Goal: Task Accomplishment & Management: Use online tool/utility

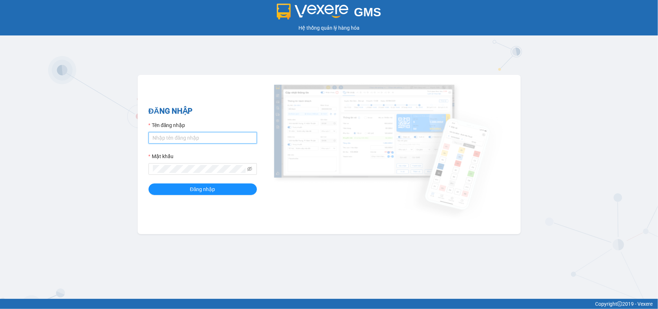
click at [216, 136] on input "Tên đăng nhập" at bounding box center [203, 138] width 108 height 12
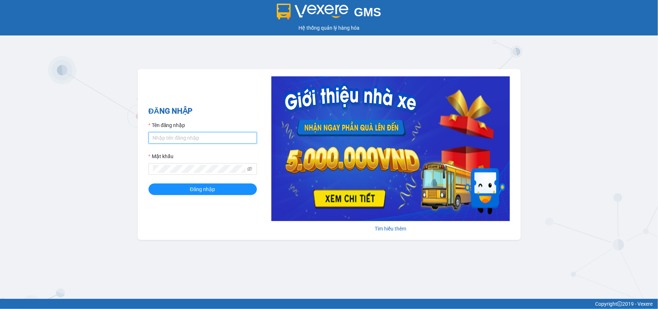
type input "tuyetmai.minhquoc"
click at [149, 183] on button "Đăng nhập" at bounding box center [203, 189] width 108 height 12
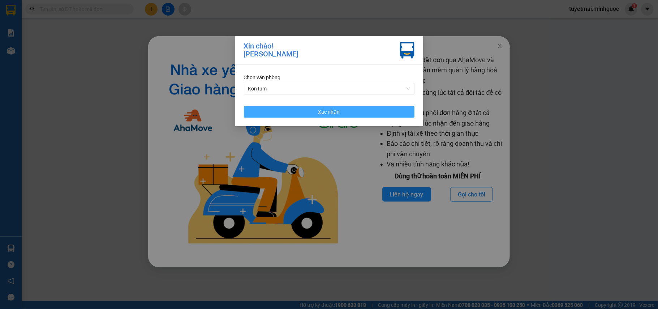
click at [314, 114] on button "Xác nhận" at bounding box center [329, 112] width 171 height 12
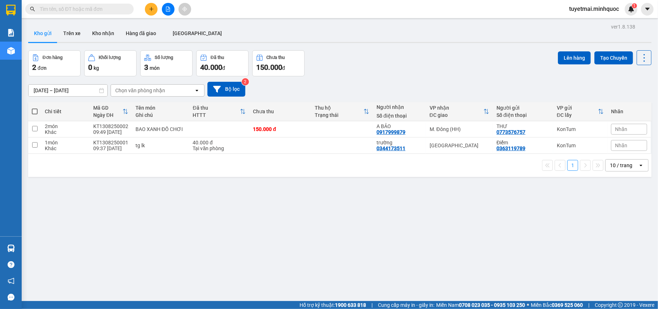
click at [68, 9] on input "text" at bounding box center [82, 9] width 85 height 8
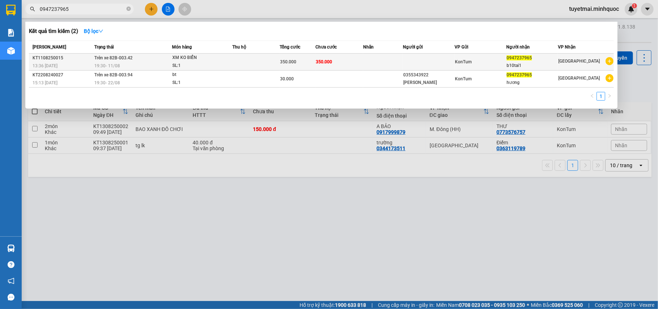
type input "0947237965"
click at [306, 60] on div "350.000" at bounding box center [298, 62] width 35 height 8
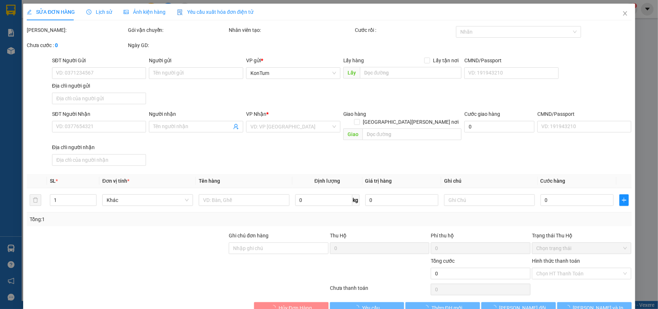
type input "0947237965"
type input "b10tai1"
type input "350.000"
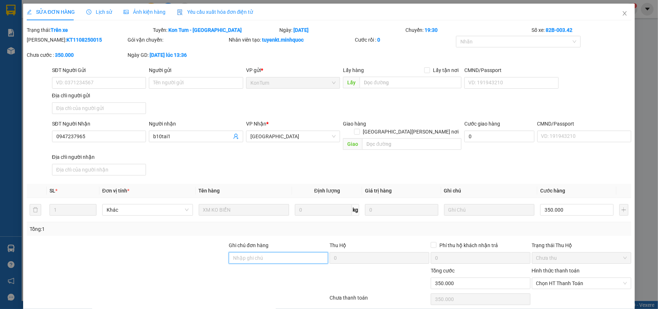
click at [282, 252] on input "Ghi chú đơn hàng" at bounding box center [279, 258] width 100 height 12
click at [582, 280] on span "Chọn HT Thanh Toán" at bounding box center [582, 283] width 91 height 11
type input "phơi KTĐN 11"
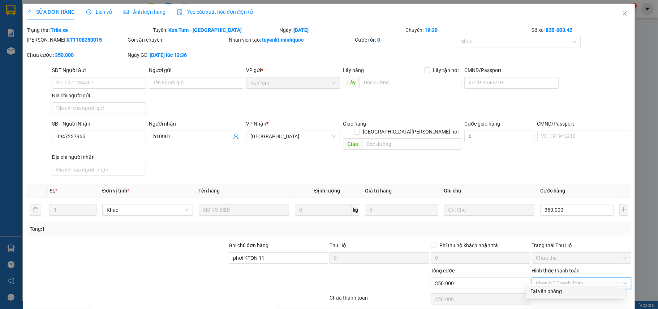
click at [565, 291] on div "Tại văn phòng" at bounding box center [576, 291] width 90 height 8
type input "0"
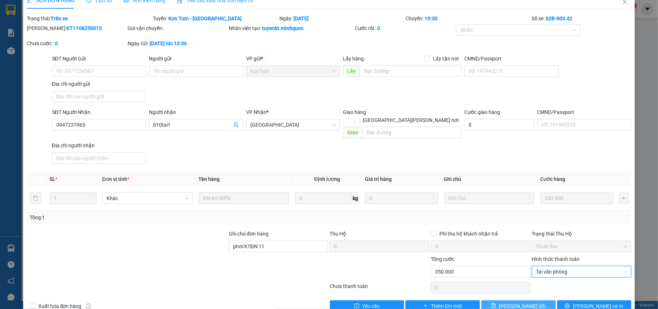
scroll to position [22, 0]
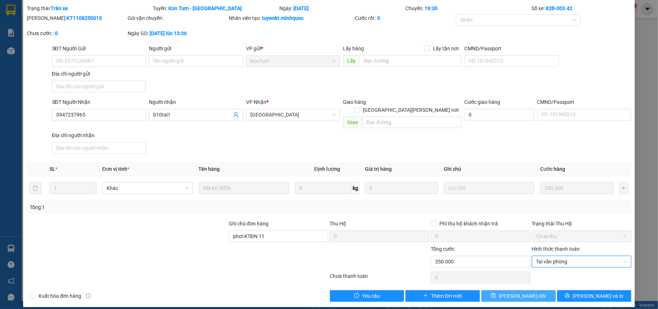
click at [510, 292] on span "[PERSON_NAME] đổi" at bounding box center [522, 296] width 47 height 8
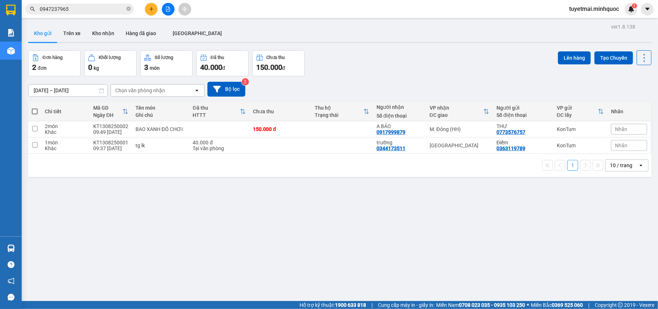
click at [76, 9] on input "0947237965" at bounding box center [82, 9] width 85 height 8
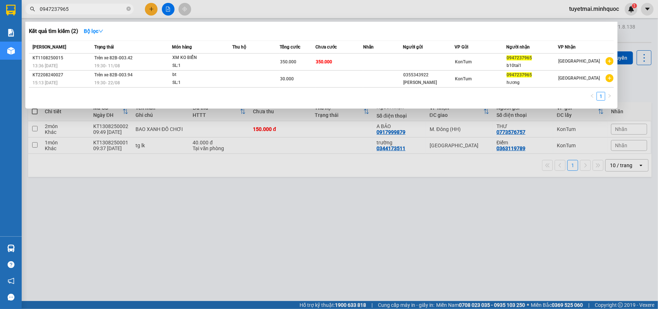
click at [76, 9] on input "0947237965" at bounding box center [82, 9] width 85 height 8
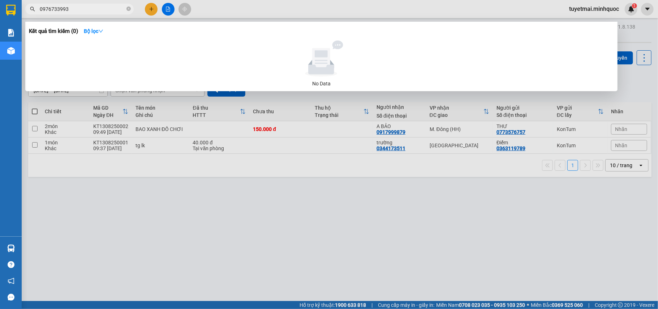
click at [98, 10] on input "0976733993" at bounding box center [82, 9] width 85 height 8
type input "0976733993"
click at [170, 9] on div at bounding box center [329, 154] width 658 height 309
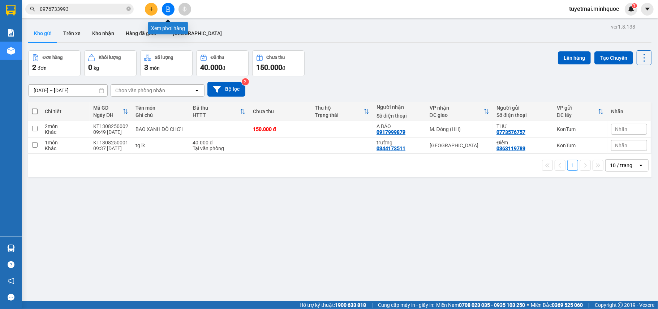
click at [170, 9] on icon "file-add" at bounding box center [168, 9] width 5 height 5
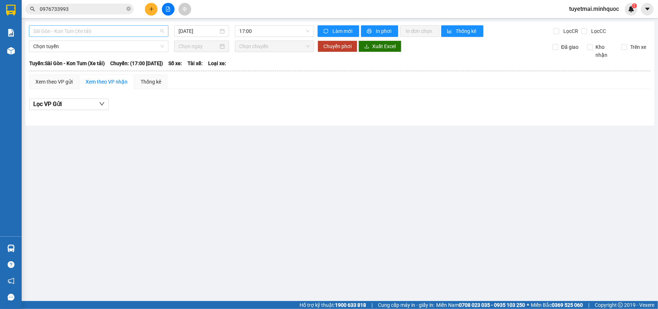
click at [120, 30] on span "Sài Gòn - Kon Tum (Xe tải)" at bounding box center [98, 31] width 131 height 11
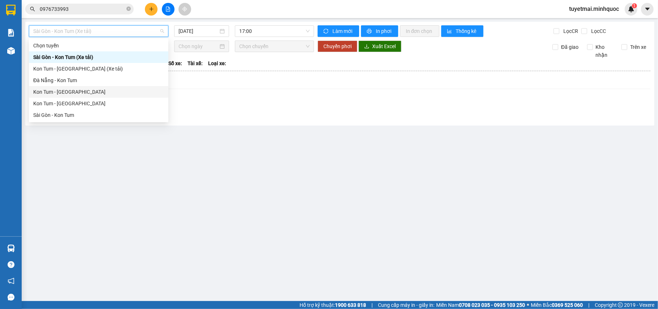
click at [71, 95] on div "Kon Tum - [GEOGRAPHIC_DATA]" at bounding box center [98, 92] width 131 height 8
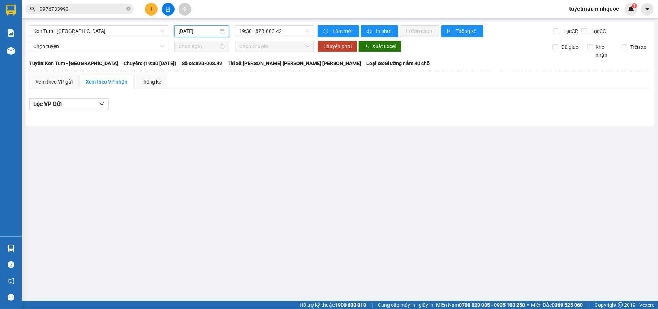
click at [204, 32] on input "[DATE]" at bounding box center [199, 31] width 40 height 8
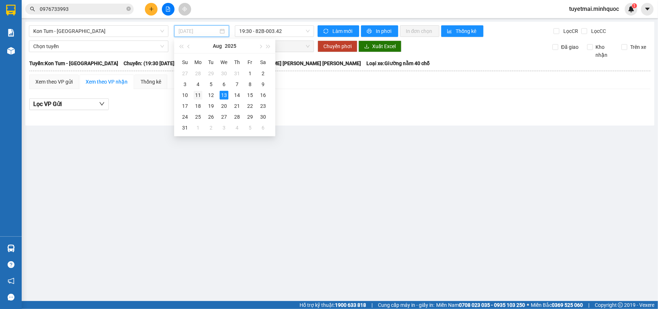
click at [194, 93] on div "11" at bounding box center [198, 95] width 9 height 9
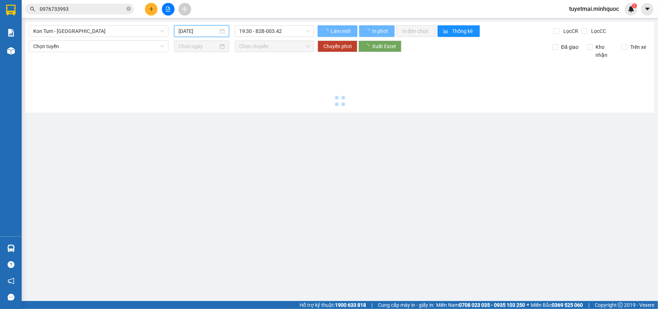
type input "[DATE]"
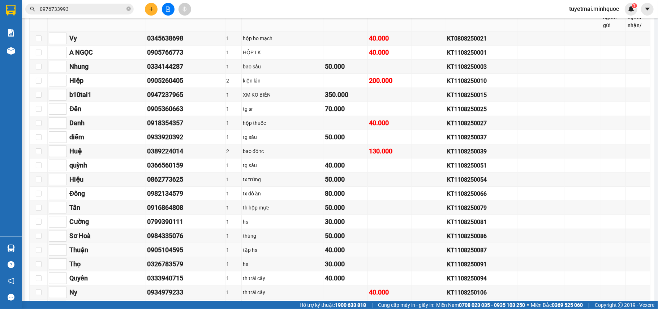
scroll to position [238, 0]
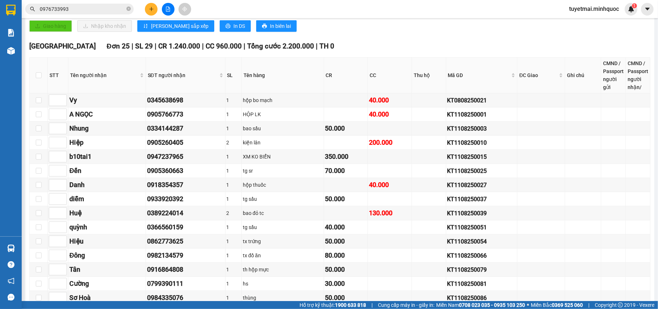
click at [105, 6] on input "0976733993" at bounding box center [82, 9] width 85 height 8
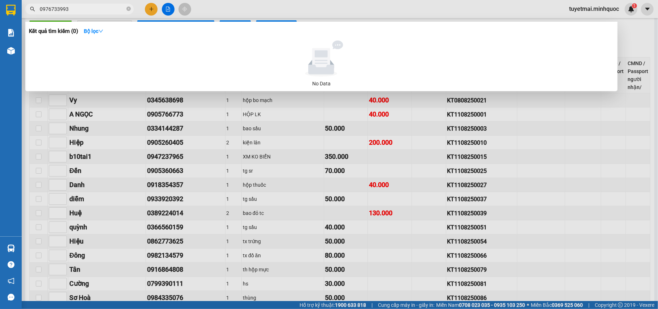
click at [105, 6] on input "0976733993" at bounding box center [82, 9] width 85 height 8
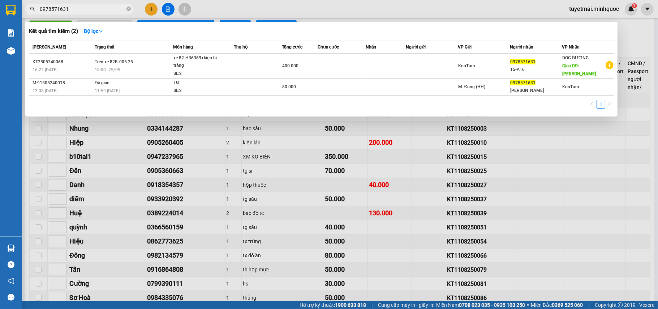
click at [165, 10] on div at bounding box center [329, 154] width 658 height 309
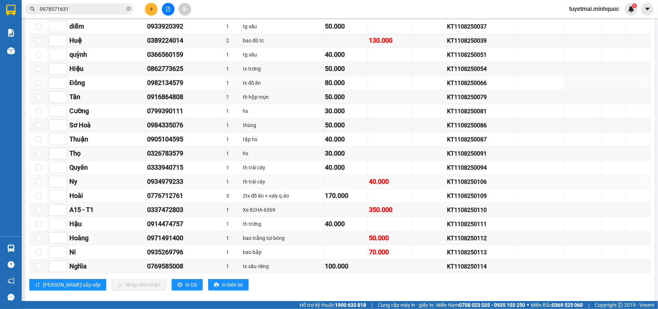
scroll to position [430, 0]
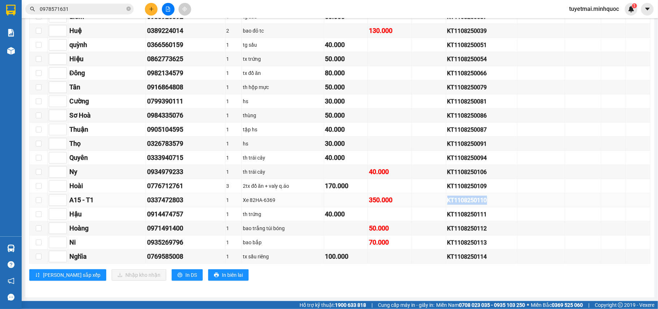
drag, startPoint x: 501, startPoint y: 199, endPoint x: 438, endPoint y: 199, distance: 63.6
click at [438, 199] on tr "A15 - T1 0337472803 1 Xe 82HA-6369 350.000 KT1108250110" at bounding box center [340, 200] width 621 height 14
copy div "KT1108250110"
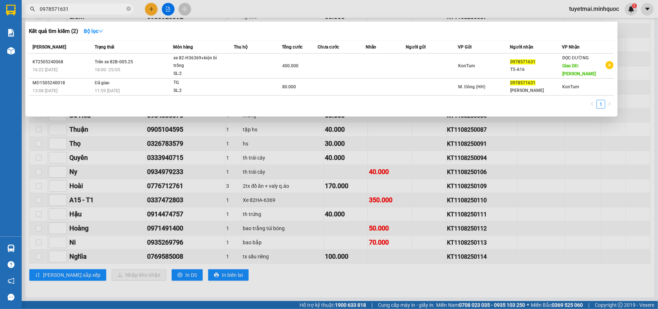
click at [85, 10] on input "0978571631" at bounding box center [82, 9] width 85 height 8
paste input "KT1108250110"
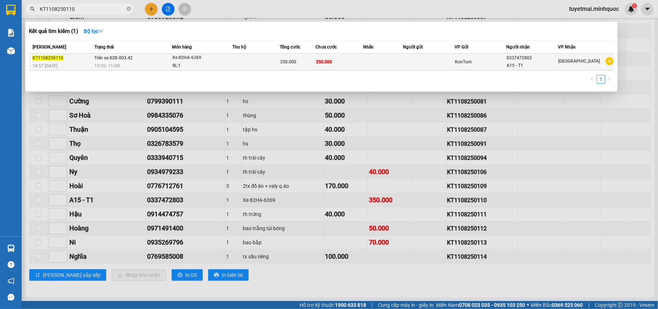
type input "KT1108250110"
click at [278, 65] on td at bounding box center [257, 62] width 48 height 17
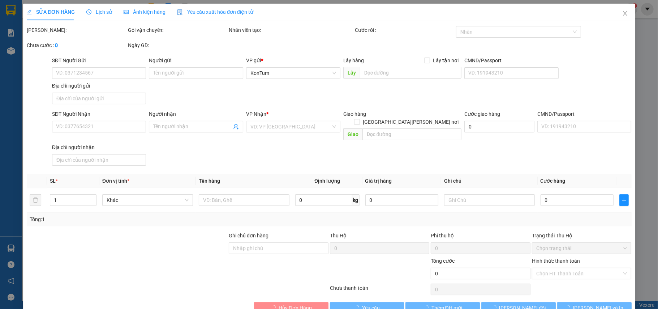
type input "0337472803"
type input "A15 - T1"
type input "350.000"
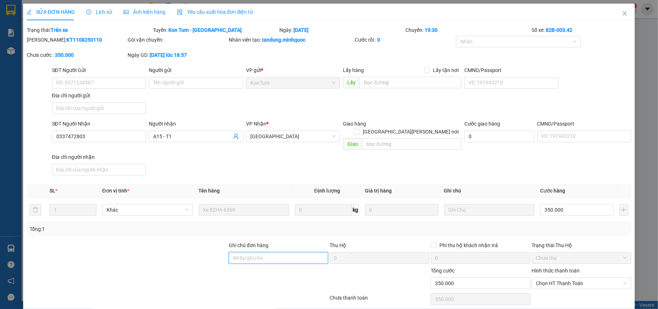
click at [286, 255] on input "Ghi chú đơn hàng" at bounding box center [279, 258] width 100 height 12
click at [278, 252] on input "phơi SGKT 1/" at bounding box center [279, 258] width 100 height 12
click at [579, 278] on span "Chọn HT Thanh Toán" at bounding box center [582, 283] width 91 height 11
type input "phơi SGKT 11/8"
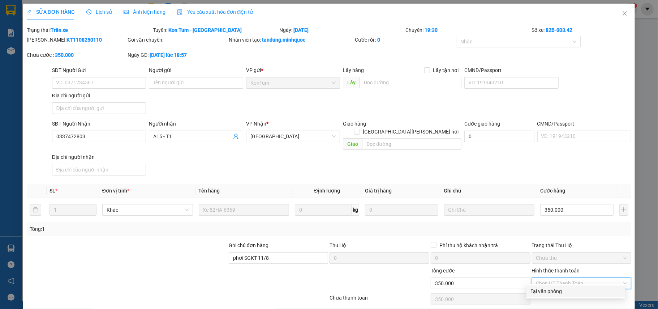
click at [560, 293] on div "Tại văn phòng" at bounding box center [576, 291] width 90 height 8
type input "0"
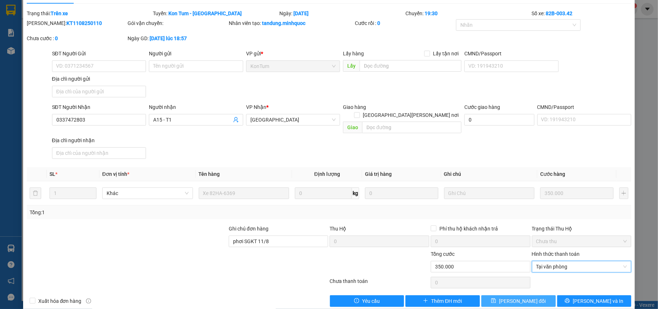
scroll to position [22, 0]
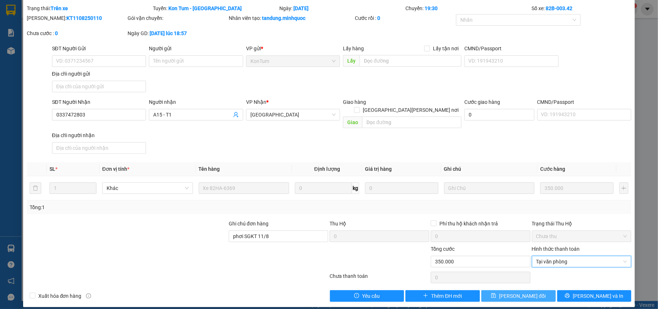
click at [514, 292] on span "[PERSON_NAME] đổi" at bounding box center [522, 296] width 47 height 8
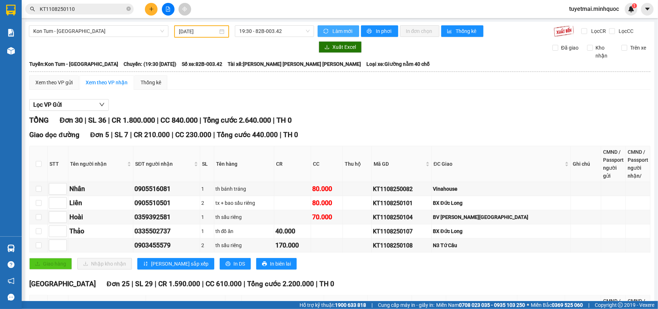
click at [339, 30] on span "Làm mới" at bounding box center [343, 31] width 21 height 8
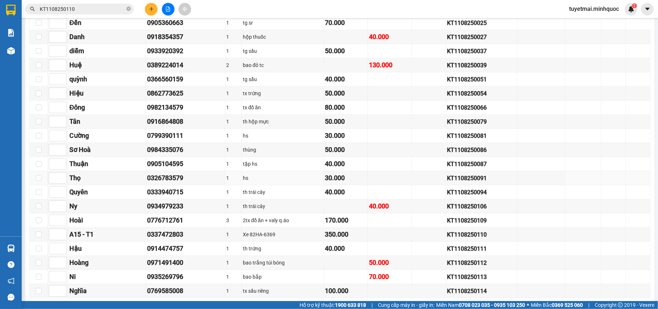
scroll to position [430, 0]
